Goal: Check status: Check status

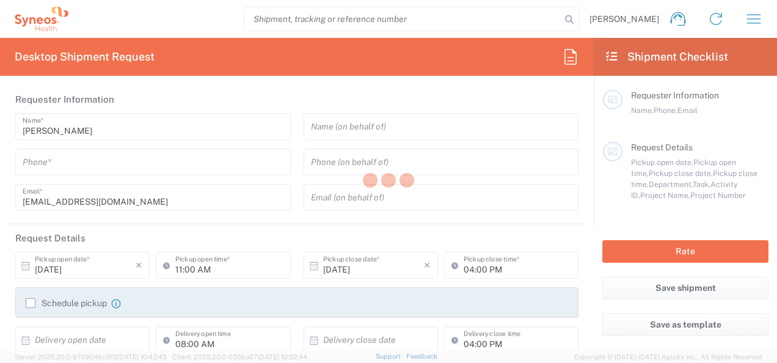
type input "India"
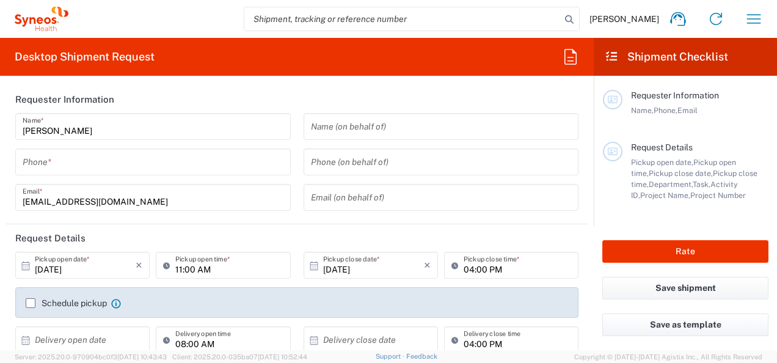
type input "8561"
type input "Syneos Health India Private Limited"
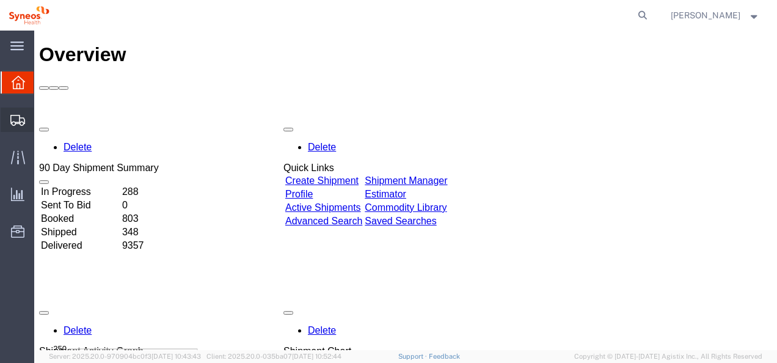
click at [42, 119] on span "Shipments" at bounding box center [38, 120] width 9 height 24
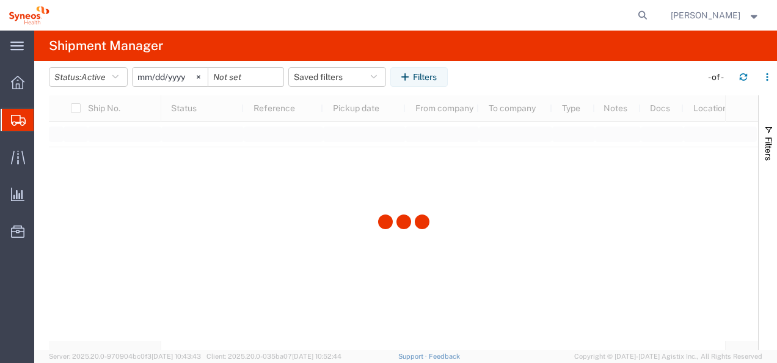
click at [651, 15] on icon at bounding box center [642, 15] width 17 height 17
click at [454, 16] on input "search" at bounding box center [448, 15] width 371 height 29
paste input "1ZK1248V0316633811"
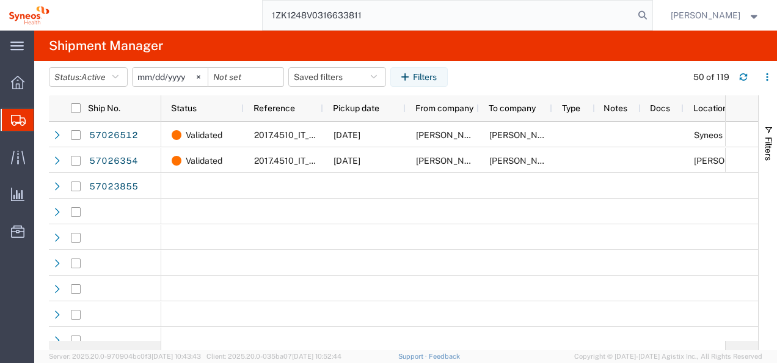
type input "1ZK1248V0316633811"
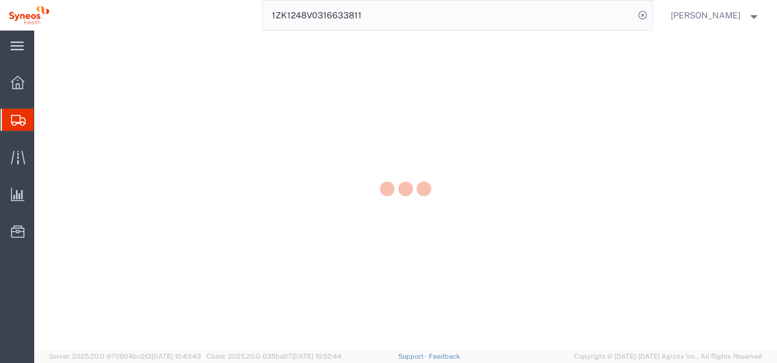
click at [336, 92] on div at bounding box center [405, 190] width 743 height 319
